Goal: Find specific page/section: Find specific page/section

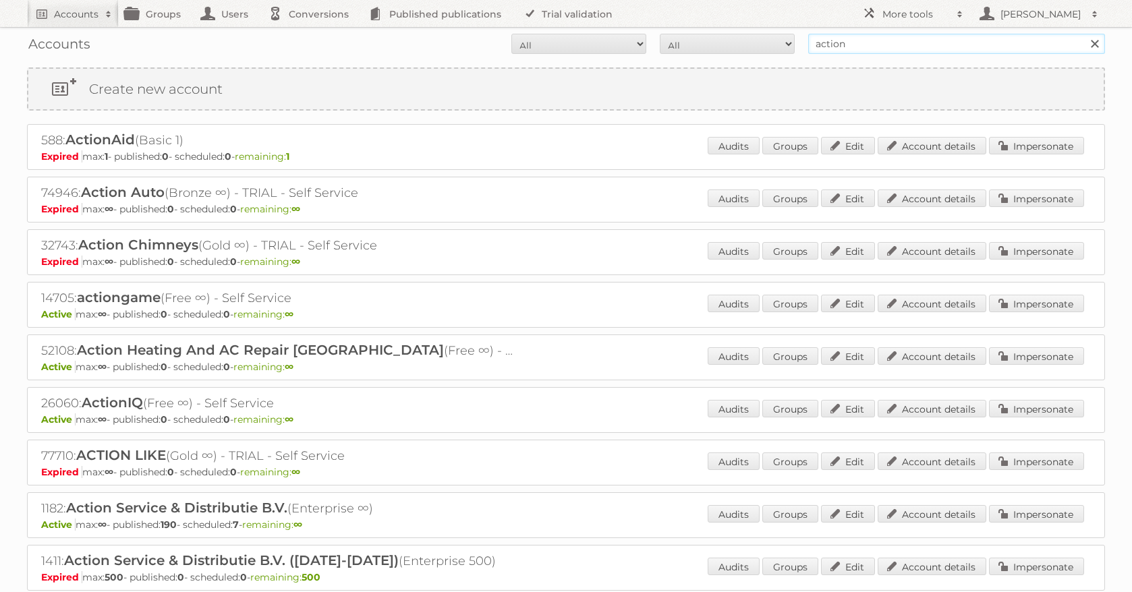
click at [865, 43] on input "action" at bounding box center [956, 44] width 297 height 20
type input "vomar"
click at [1084, 34] on input "Search" at bounding box center [1094, 44] width 20 height 20
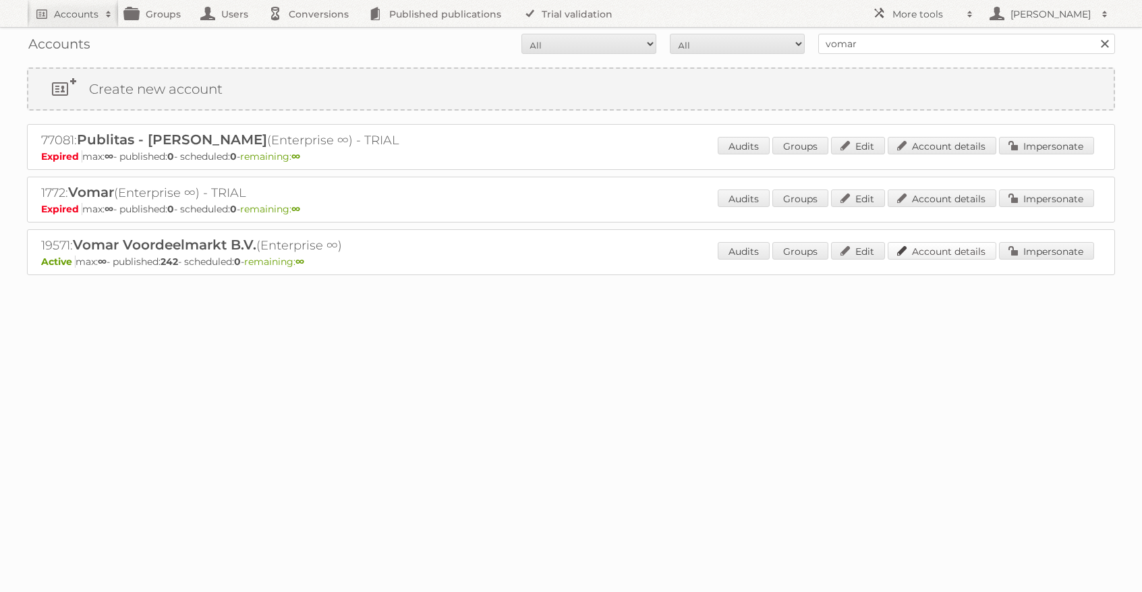
click at [954, 259] on link "Account details" at bounding box center [942, 251] width 109 height 18
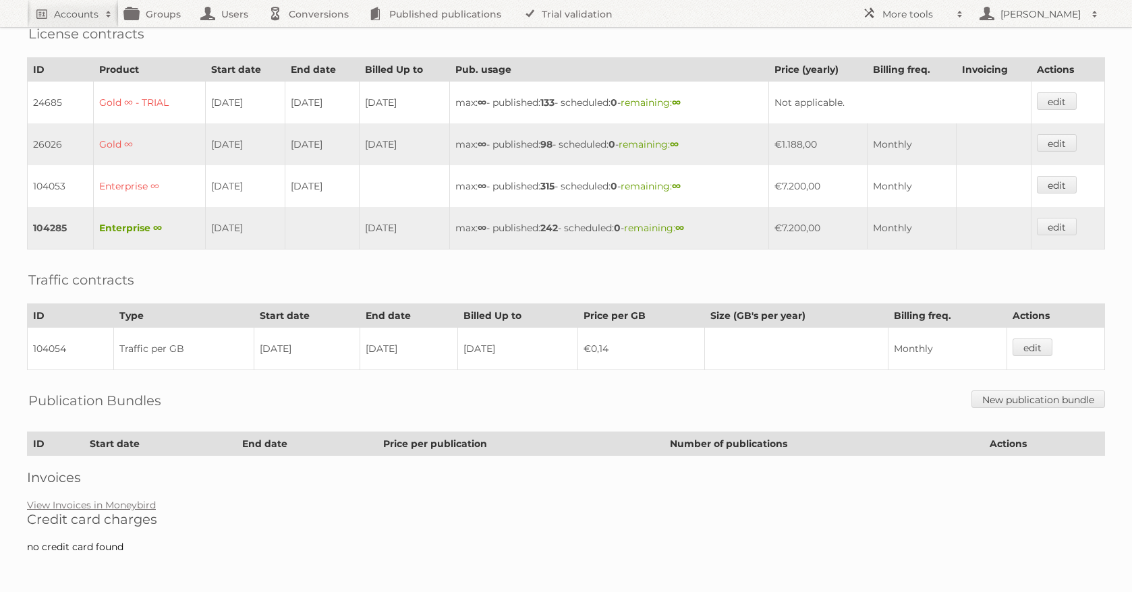
scroll to position [366, 0]
